Goal: Information Seeking & Learning: Learn about a topic

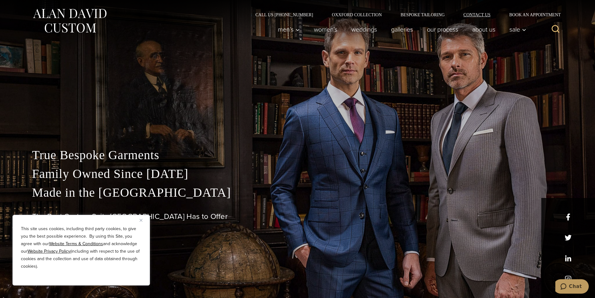
click at [483, 13] on link "Contact Us" at bounding box center [477, 15] width 46 height 4
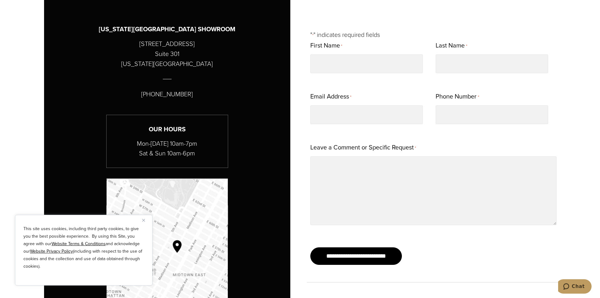
scroll to position [375, 0]
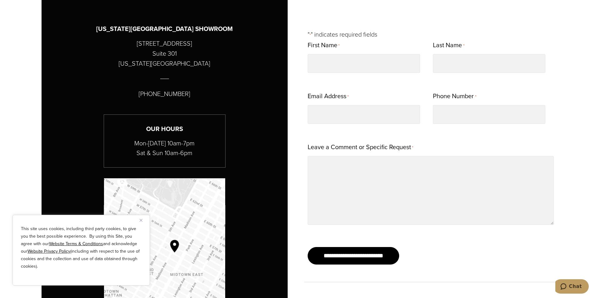
click at [142, 221] on img "Close" at bounding box center [141, 220] width 3 height 3
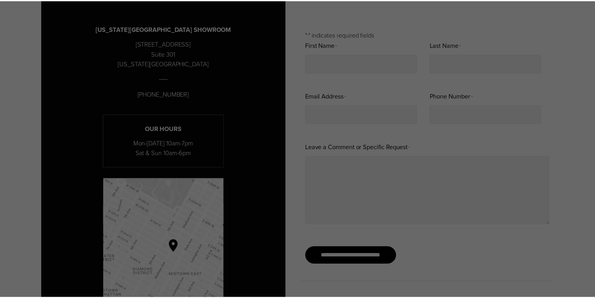
scroll to position [0, 0]
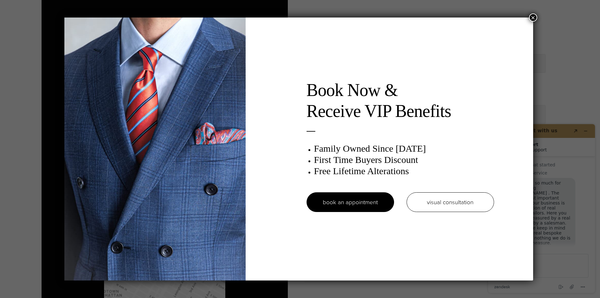
click at [534, 18] on button "×" at bounding box center [533, 17] width 8 height 8
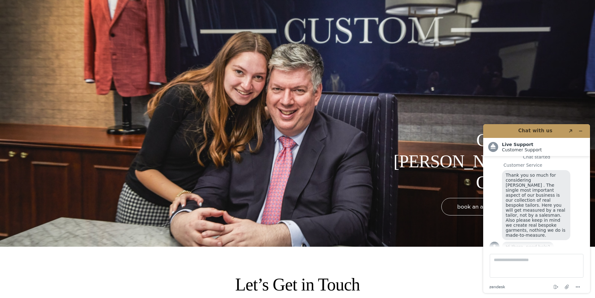
scroll to position [52, 0]
click at [583, 130] on icon "Minimize widget" at bounding box center [581, 131] width 4 height 4
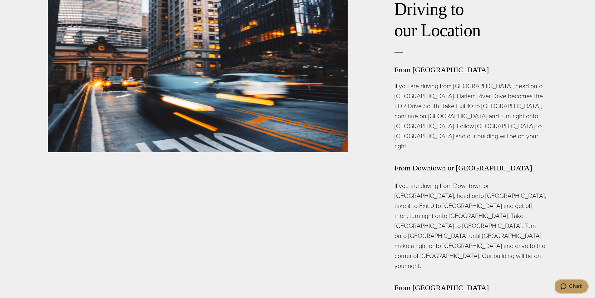
scroll to position [1615, 0]
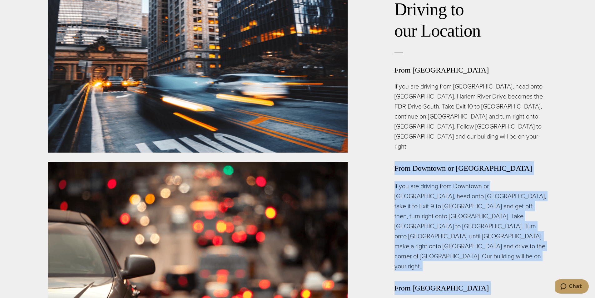
drag, startPoint x: 393, startPoint y: 87, endPoint x: 527, endPoint y: 271, distance: 228.2
click at [532, 268] on div "Driving to our Location From Upper Manhattan If you are driving from Upper Manh…" at bounding box center [448, 274] width 200 height 594
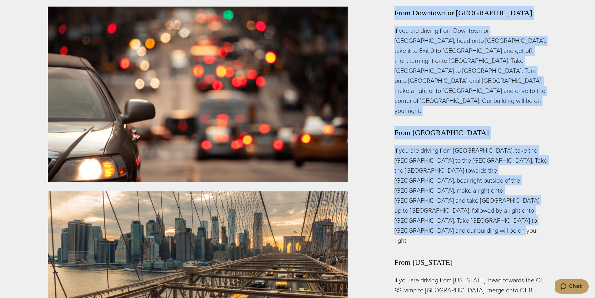
scroll to position [1770, 0]
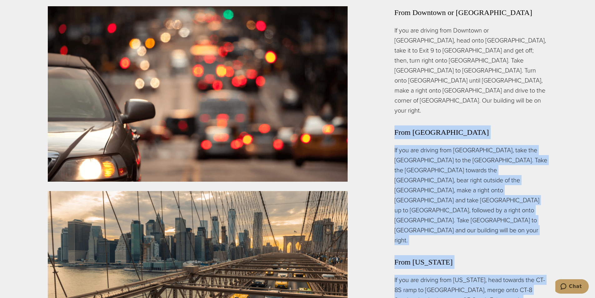
drag, startPoint x: 555, startPoint y: 259, endPoint x: 390, endPoint y: 23, distance: 287.4
click at [390, 23] on section "Driving to our Location From Upper Manhattan If you are driving from Upper Manh…" at bounding box center [297, 118] width 595 height 594
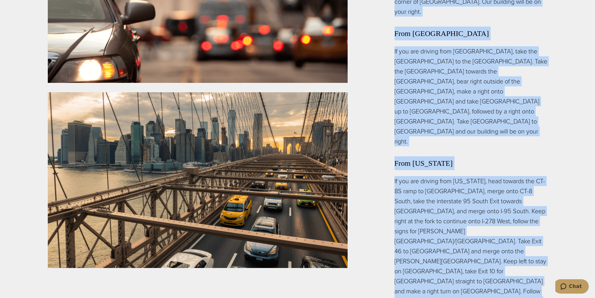
scroll to position [1871, 0]
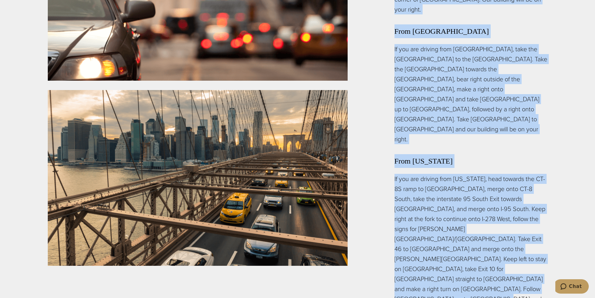
drag, startPoint x: 395, startPoint y: 61, endPoint x: 397, endPoint y: 189, distance: 128.2
click at [551, 156] on section "Driving to our Location From Upper Manhattan If you are driving from Upper Manh…" at bounding box center [297, 17] width 595 height 594
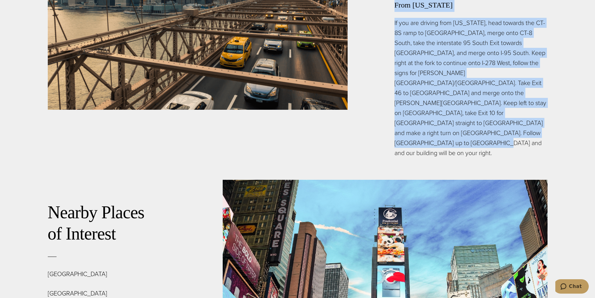
scroll to position [2028, 0]
drag, startPoint x: 125, startPoint y: 228, endPoint x: 49, endPoint y: 93, distance: 155.5
click at [49, 179] on div "Nearby Places of Interest Rockefeller Center Grand Central Terminal Times Squar…" at bounding box center [135, 276] width 175 height 195
click at [49, 202] on link "Nearby Places of Interest" at bounding box center [96, 222] width 97 height 41
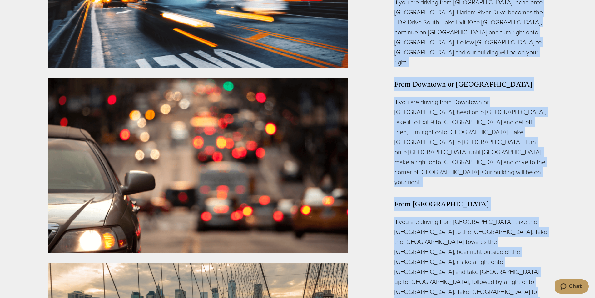
scroll to position [1698, 0]
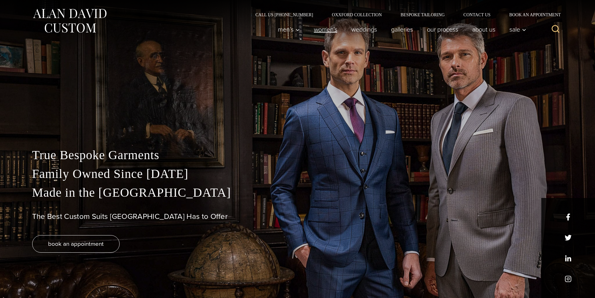
click at [328, 30] on link "Women’s" at bounding box center [326, 29] width 38 height 13
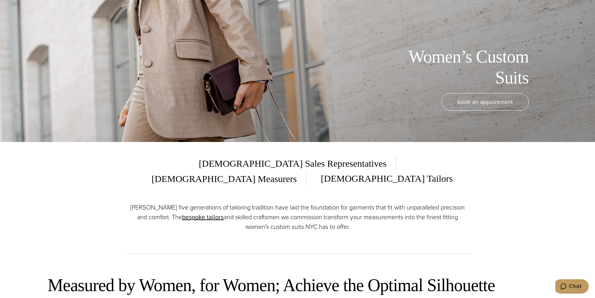
scroll to position [156, 0]
click at [502, 70] on h1 "Women’s Custom Suits" at bounding box center [459, 67] width 141 height 42
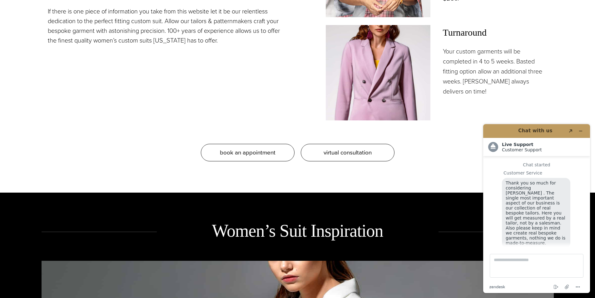
scroll to position [8, 0]
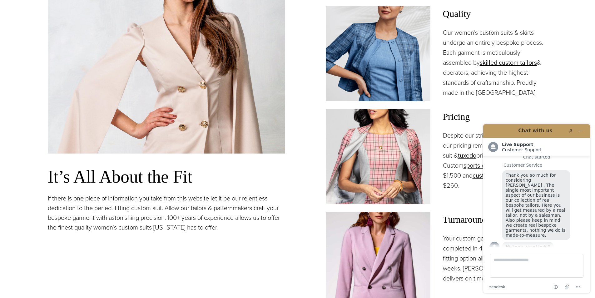
click at [406, 215] on img at bounding box center [378, 259] width 105 height 95
click at [448, 212] on span "Turnaround" at bounding box center [495, 219] width 105 height 15
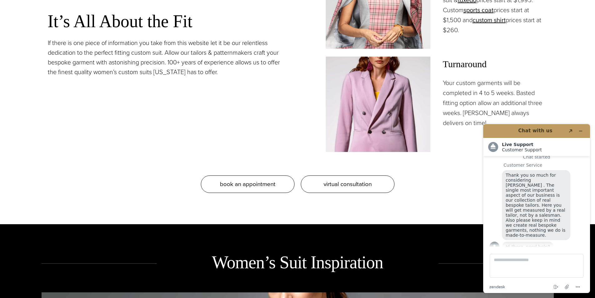
scroll to position [688, 0]
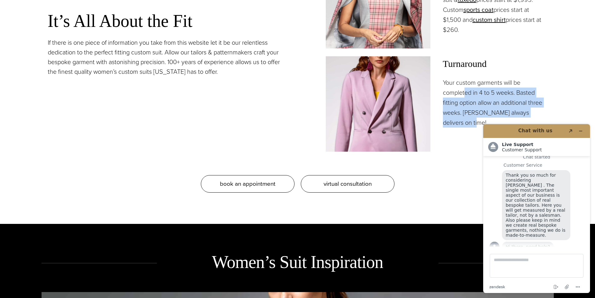
drag, startPoint x: 465, startPoint y: 77, endPoint x: 495, endPoint y: 108, distance: 42.2
click at [495, 108] on p "Your custom garments will be completed in 4 to 5 weeks. Basted fitting option a…" at bounding box center [495, 103] width 105 height 50
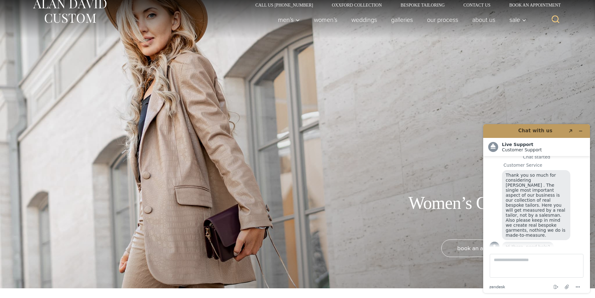
scroll to position [0, 0]
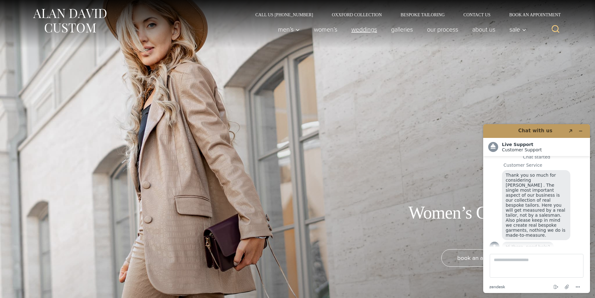
click at [351, 30] on link "weddings" at bounding box center [364, 29] width 40 height 13
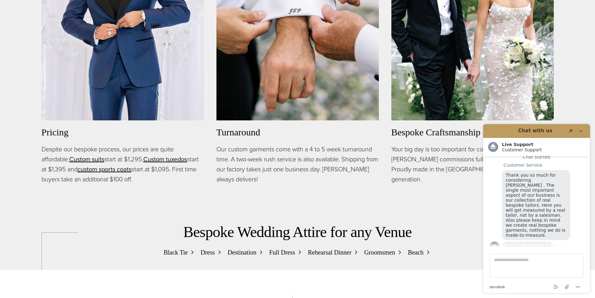
scroll to position [531, 0]
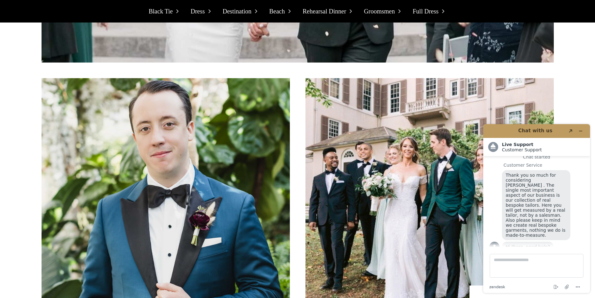
click at [202, 10] on span "Dress" at bounding box center [198, 11] width 14 height 10
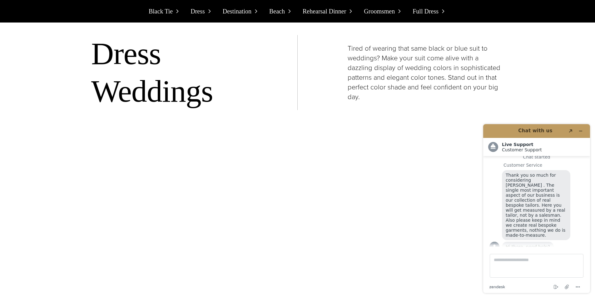
scroll to position [1518, 0]
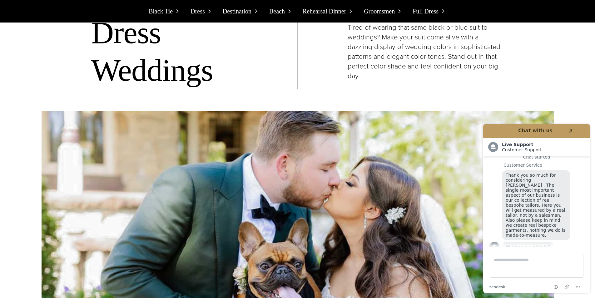
click at [277, 12] on span "Beach" at bounding box center [277, 11] width 16 height 10
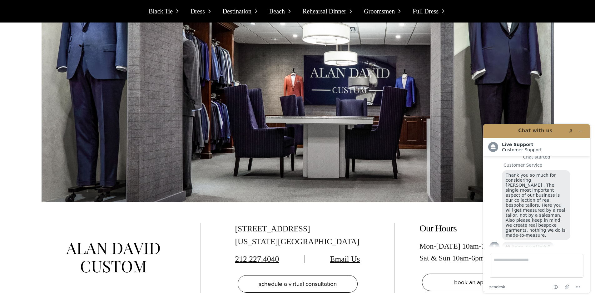
scroll to position [6952, 0]
